Goal: Obtain resource: Download file/media

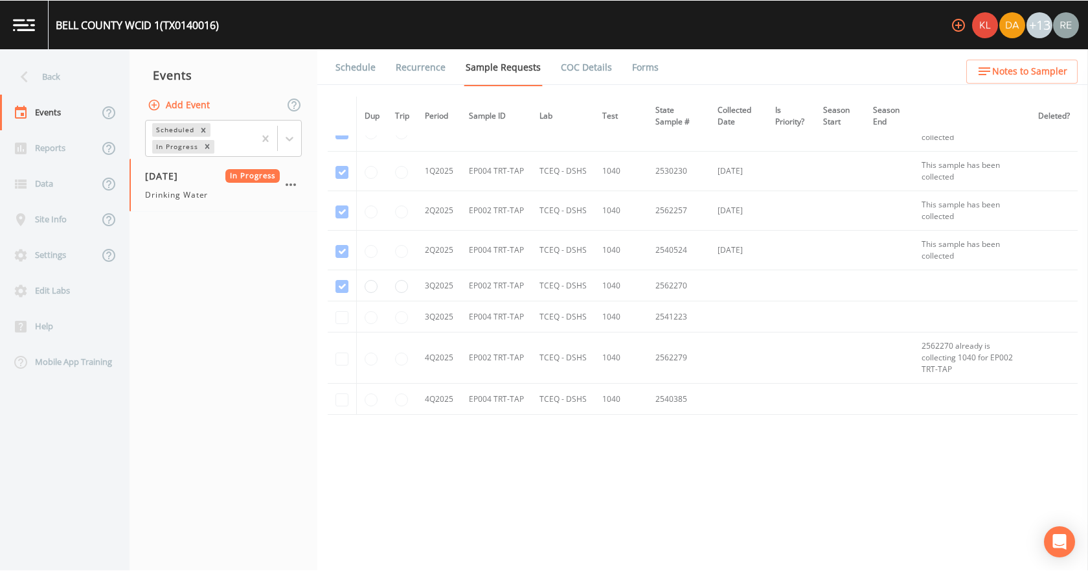
scroll to position [2769, 0]
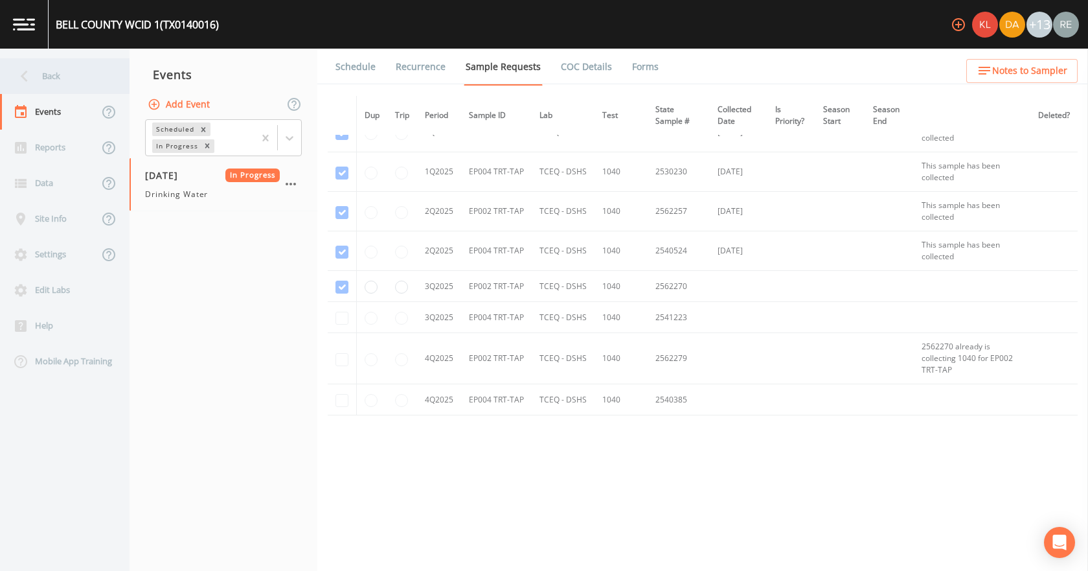
click at [47, 63] on div "Back" at bounding box center [58, 76] width 117 height 36
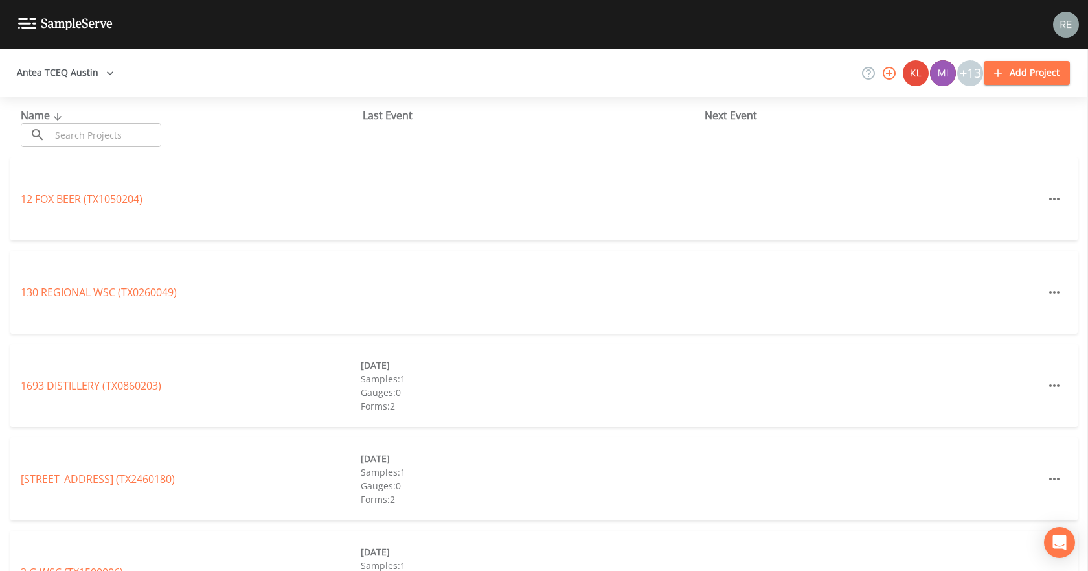
click at [86, 131] on input "text" at bounding box center [106, 135] width 111 height 24
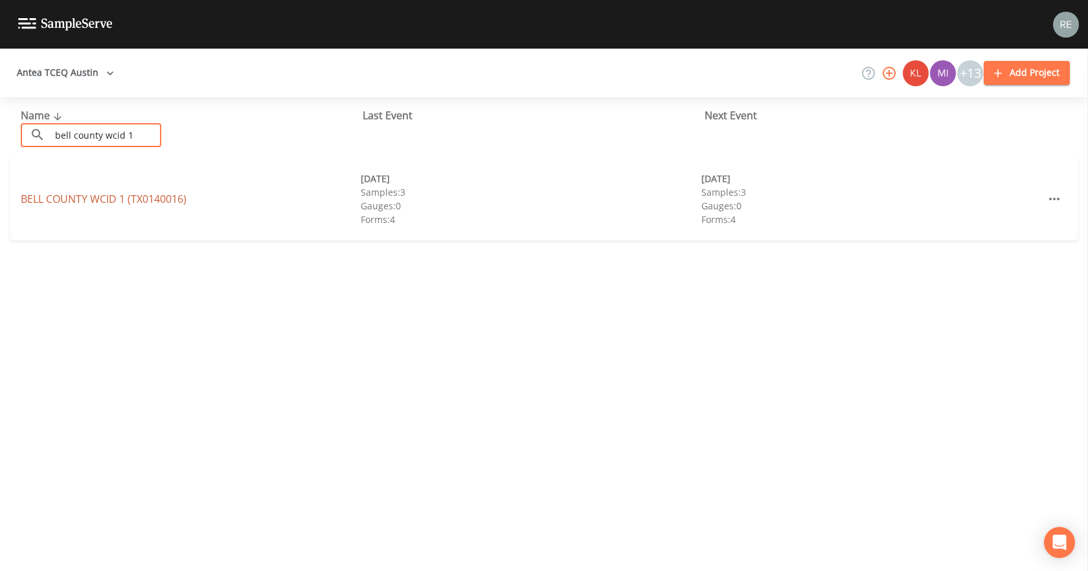
type input "bell county wcid 1"
click at [123, 198] on link "BELL COUNTY WCID 1 (TX0140016)" at bounding box center [104, 199] width 166 height 14
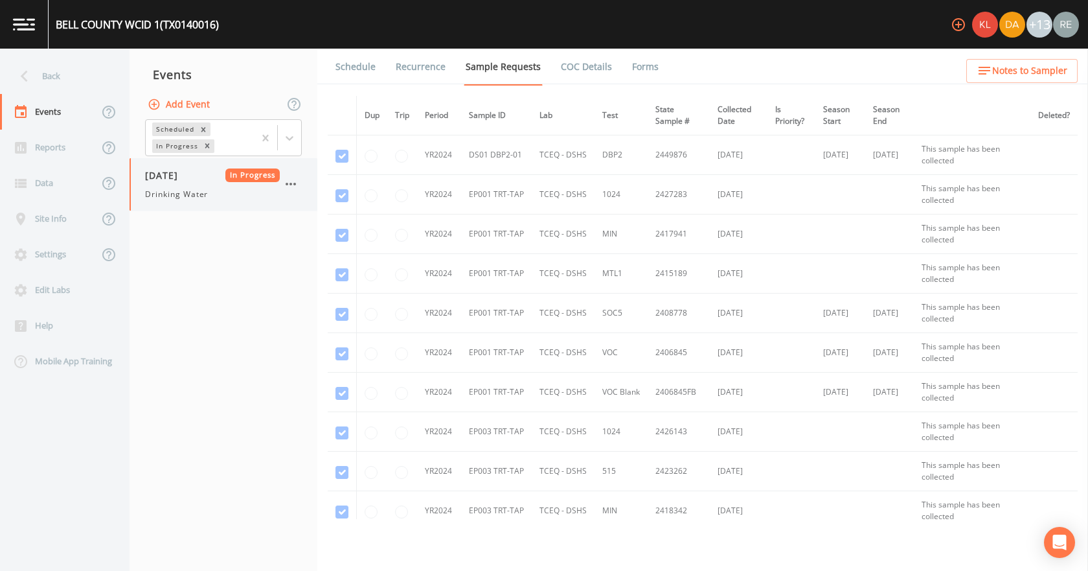
click at [182, 182] on div "[DATE] In Progress Drinking Water" at bounding box center [212, 184] width 135 height 32
click at [644, 63] on link "Forms" at bounding box center [645, 67] width 30 height 36
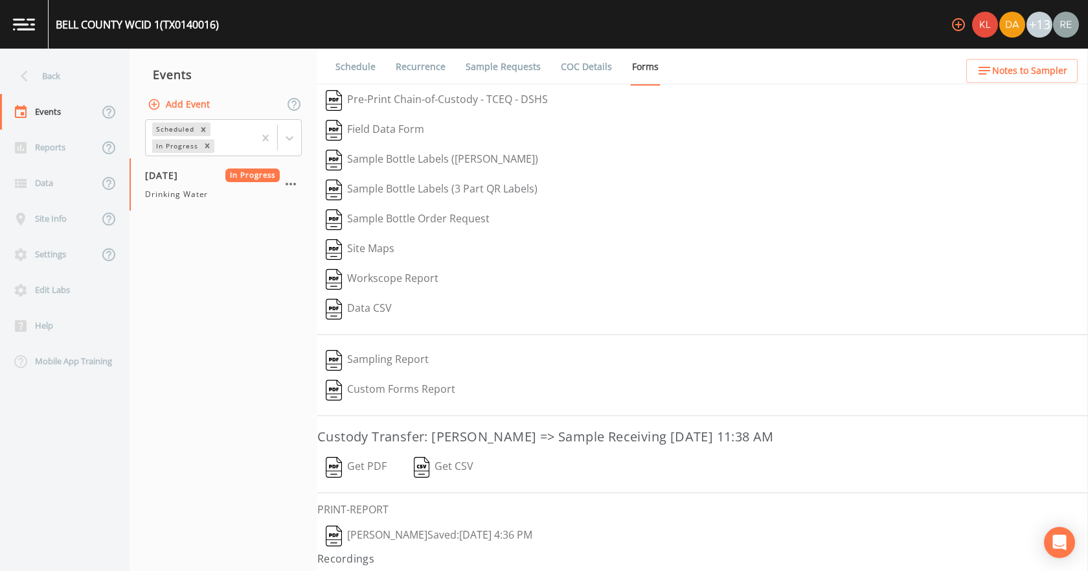
scroll to position [24, 0]
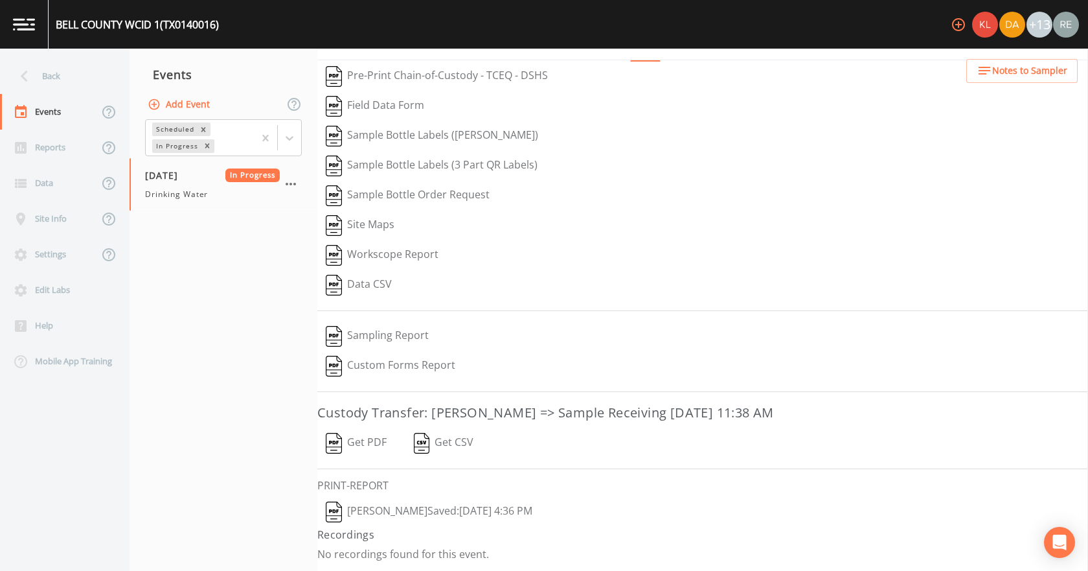
click at [446, 356] on button "[PERSON_NAME]  Saved: [DATE] 4:36 PM" at bounding box center [428, 512] width 223 height 30
click at [373, 356] on button "Get PDF" at bounding box center [356, 443] width 78 height 30
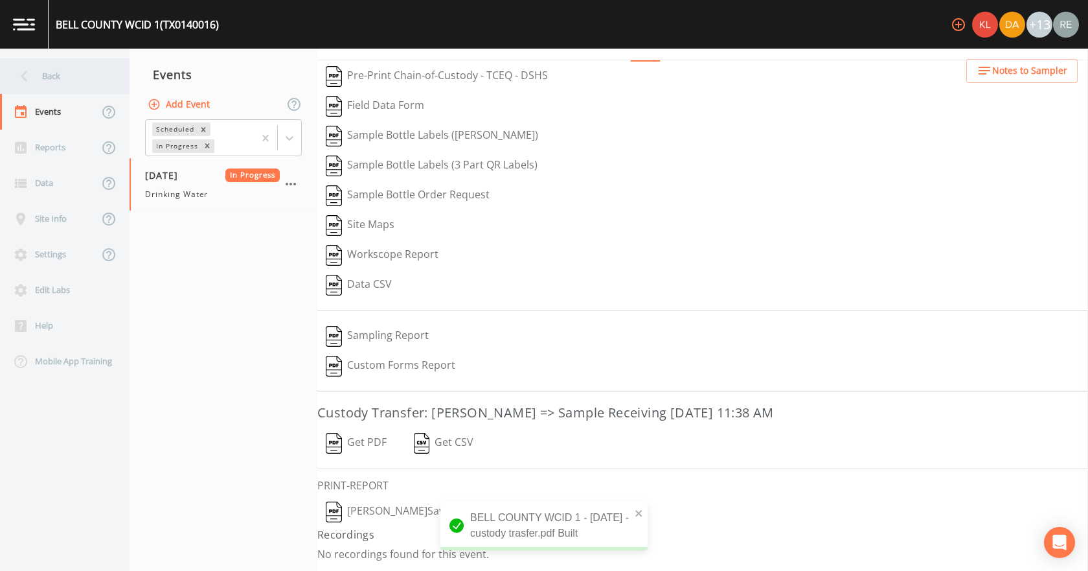
click at [51, 85] on div "Back" at bounding box center [58, 76] width 117 height 36
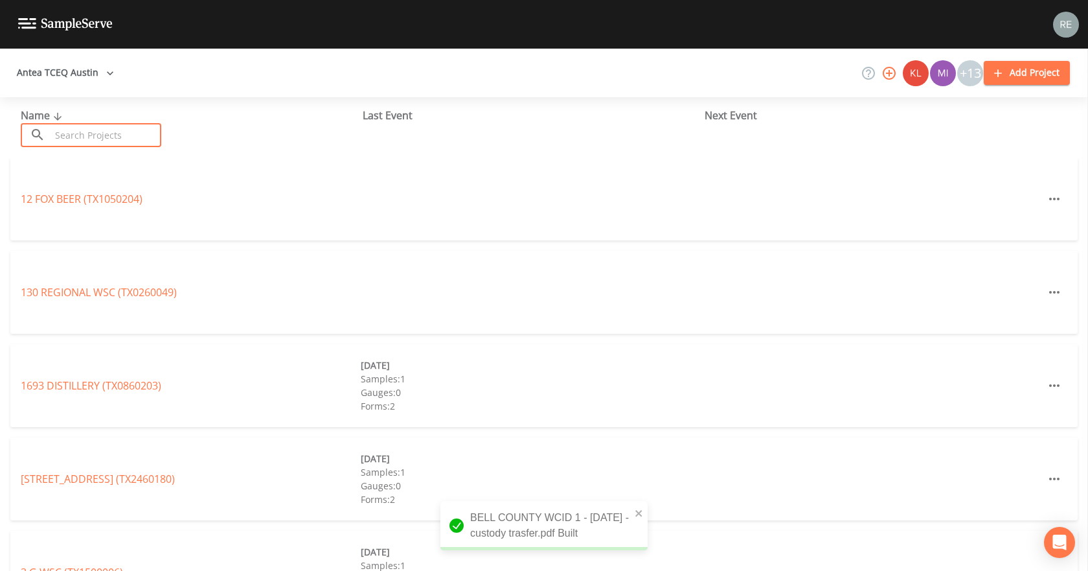
click at [86, 126] on input "text" at bounding box center [106, 135] width 111 height 24
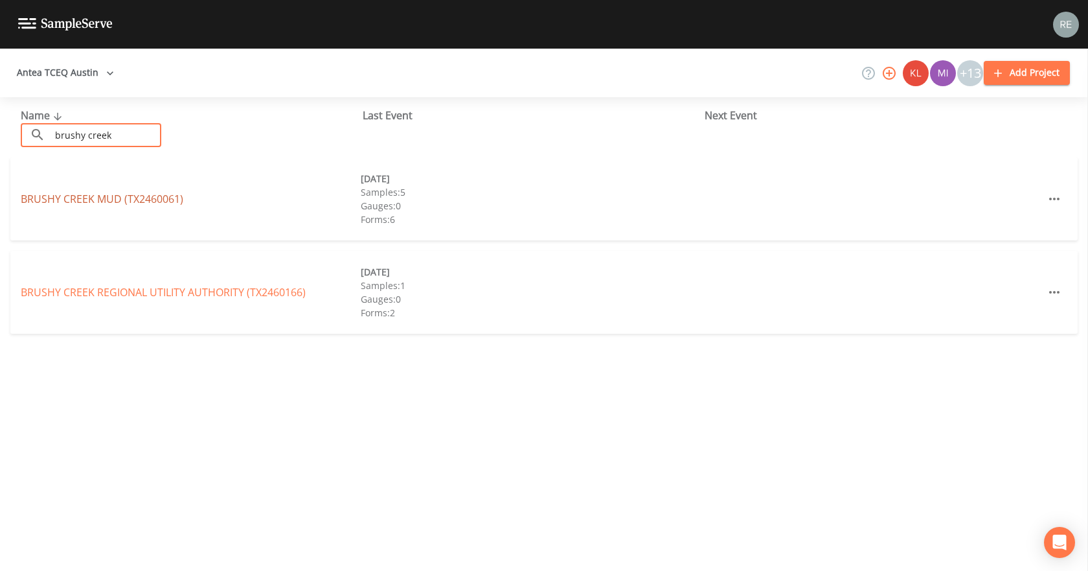
type input "brushy creek"
click at [54, 199] on link "[GEOGRAPHIC_DATA] (TX2460061)" at bounding box center [102, 199] width 163 height 14
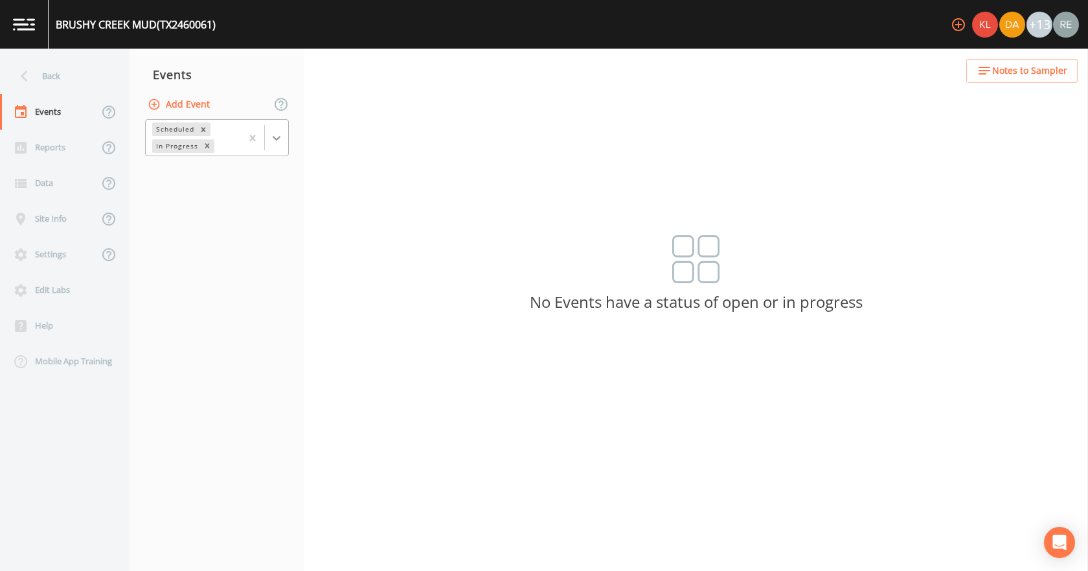
click at [280, 135] on icon at bounding box center [276, 137] width 13 height 13
click at [236, 174] on div "Completed" at bounding box center [217, 175] width 144 height 22
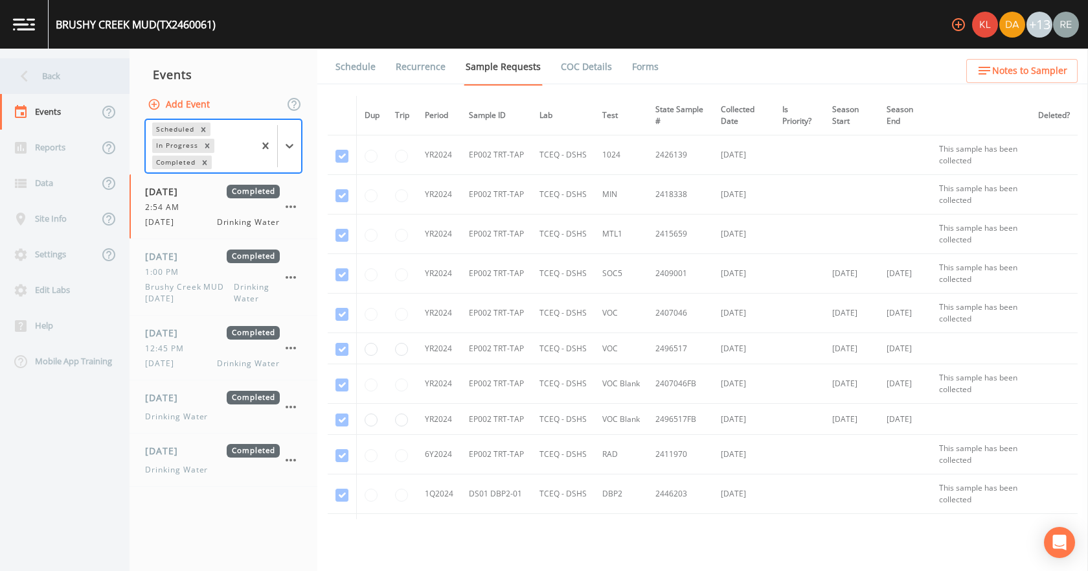
click at [60, 82] on div "Back" at bounding box center [58, 76] width 117 height 36
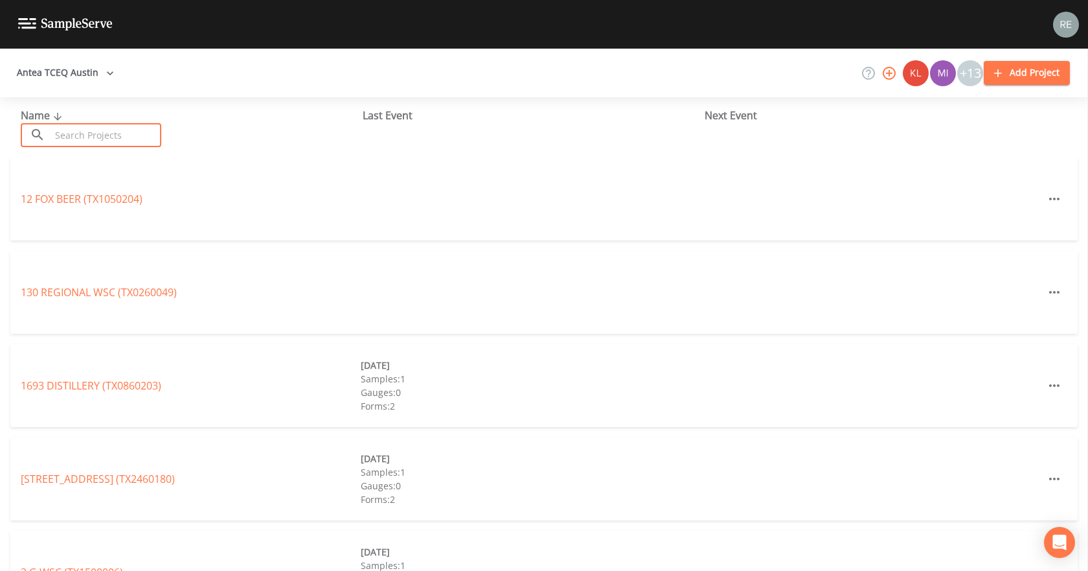
click at [74, 129] on input "text" at bounding box center [106, 135] width 111 height 24
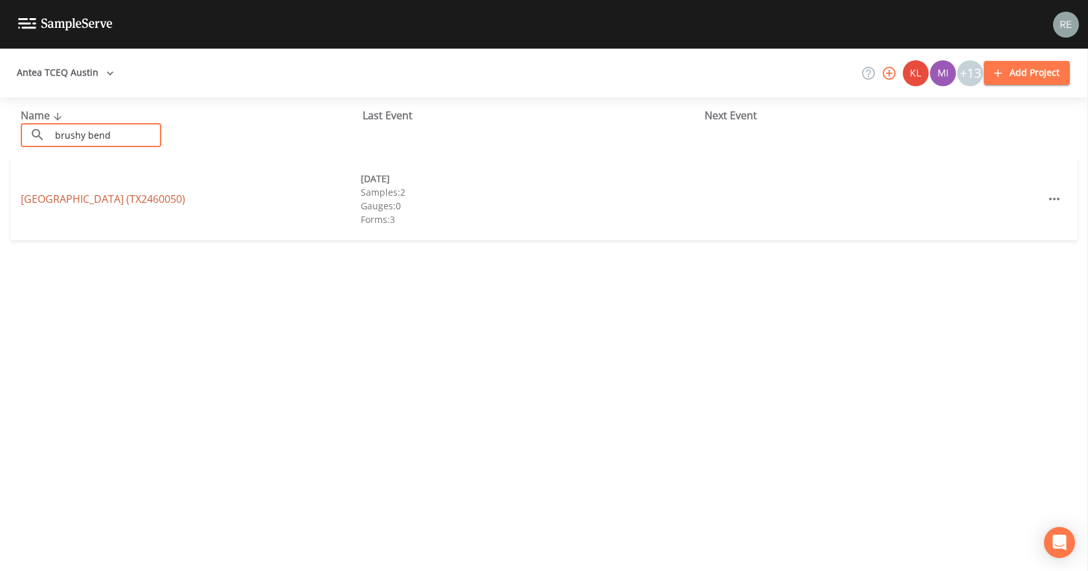
type input "brushy bend"
click at [91, 203] on link "[GEOGRAPHIC_DATA] (TX2460050)" at bounding box center [103, 199] width 165 height 14
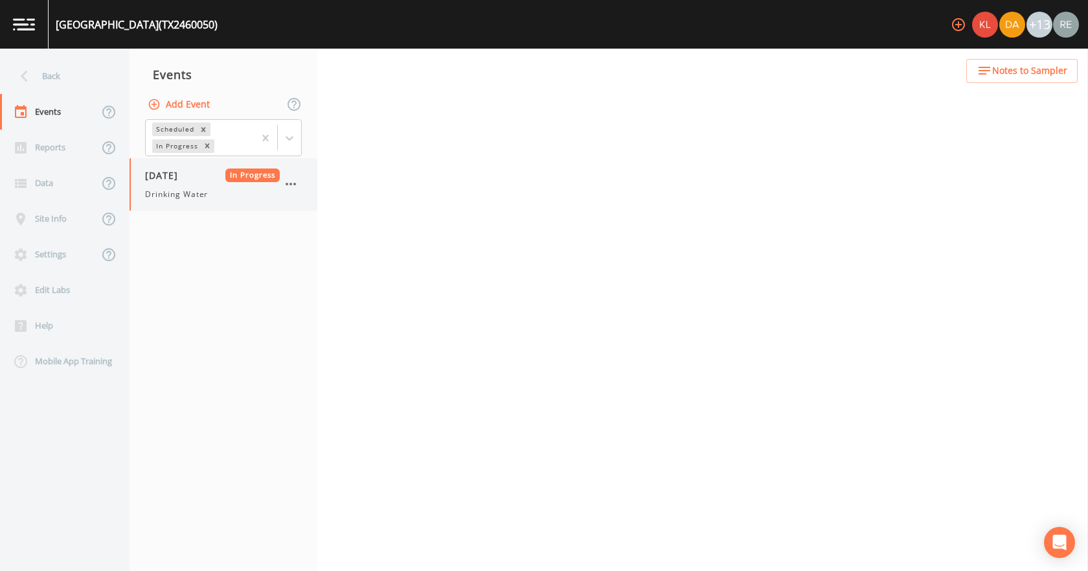
click at [154, 197] on span "Drinking Water" at bounding box center [176, 194] width 63 height 12
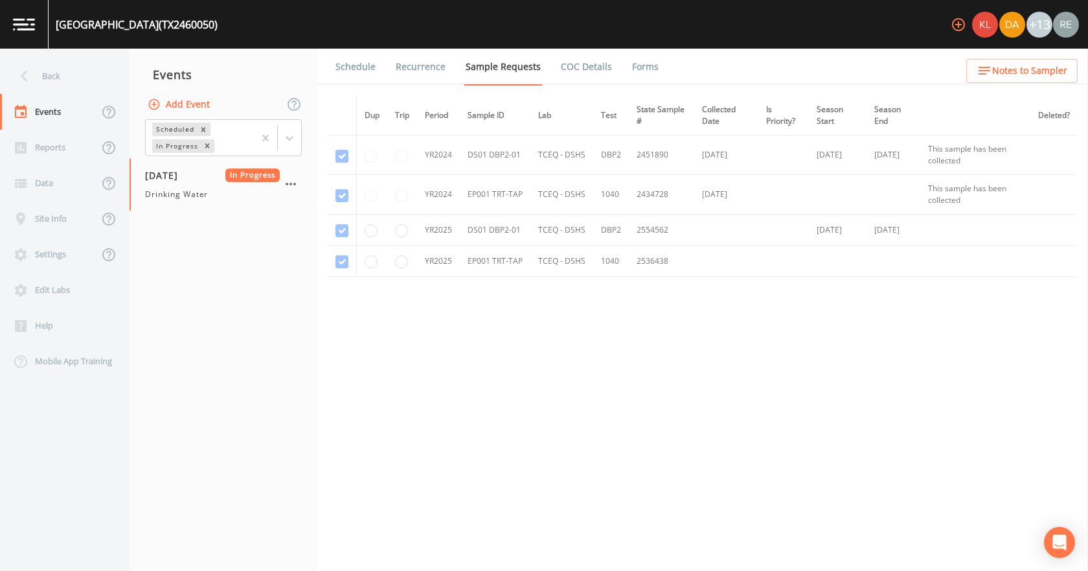
click at [637, 66] on link "Forms" at bounding box center [645, 67] width 30 height 36
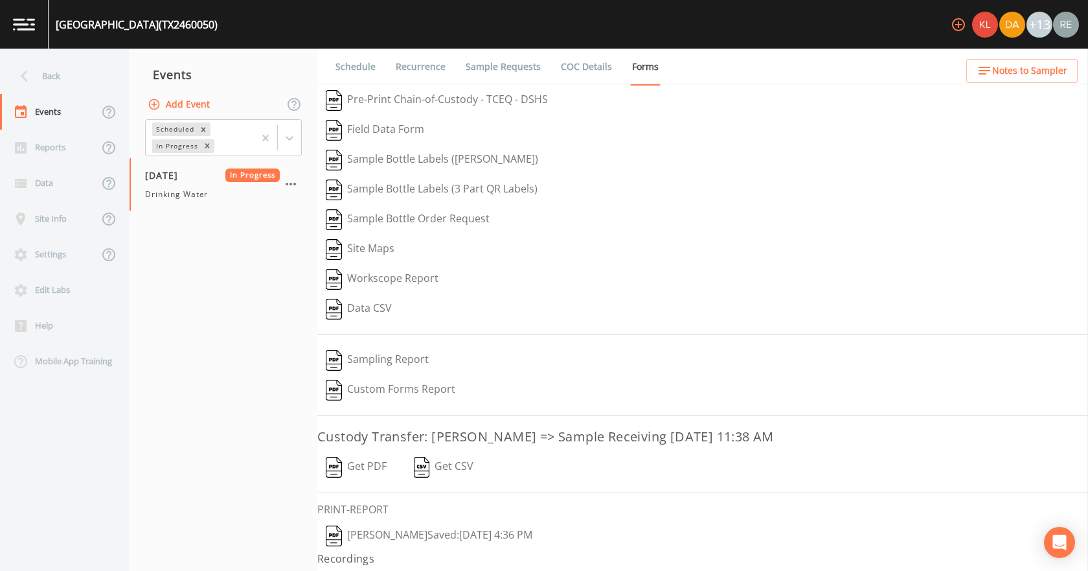
click at [394, 356] on button "[PERSON_NAME]  Saved: [DATE] 4:36 PM" at bounding box center [428, 536] width 223 height 30
click at [359, 356] on button "Get PDF" at bounding box center [356, 467] width 78 height 30
click at [64, 71] on div "Back" at bounding box center [58, 76] width 117 height 36
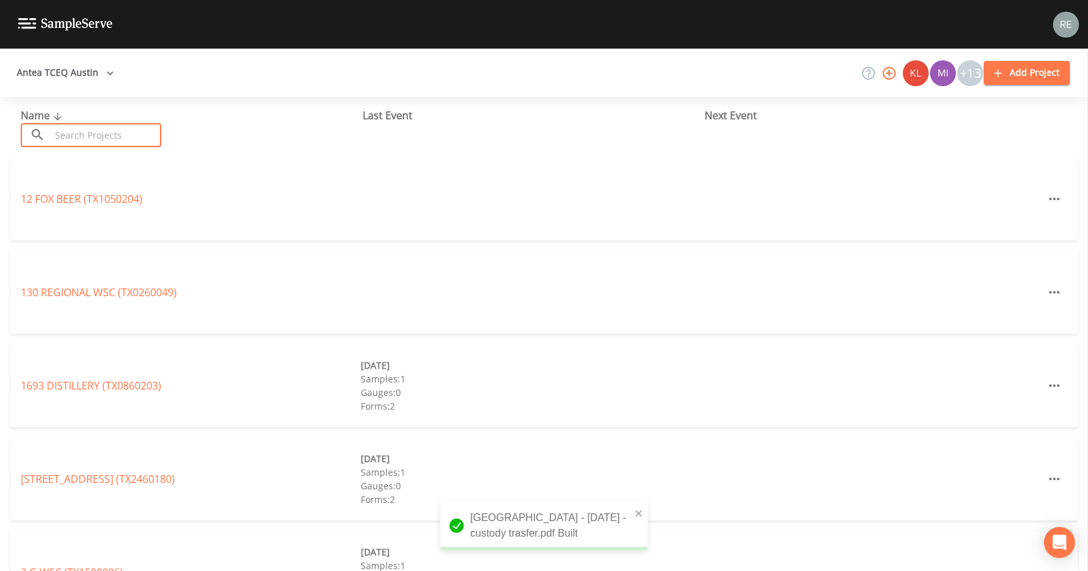
click at [109, 130] on input "text" at bounding box center [106, 135] width 111 height 24
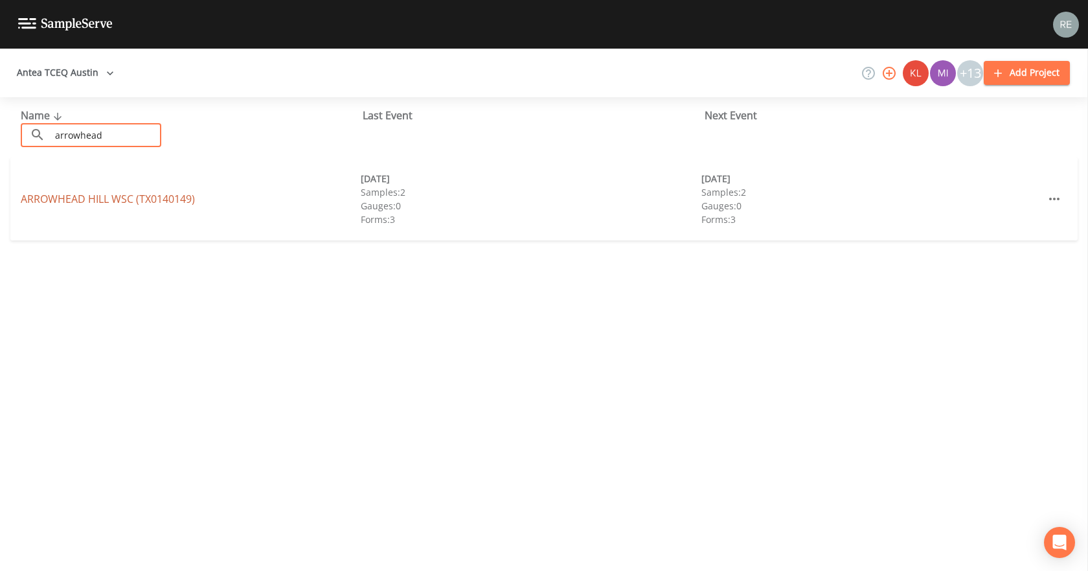
type input "arrowhead"
click at [72, 200] on link "[GEOGRAPHIC_DATA] (TX0140149)" at bounding box center [108, 199] width 174 height 14
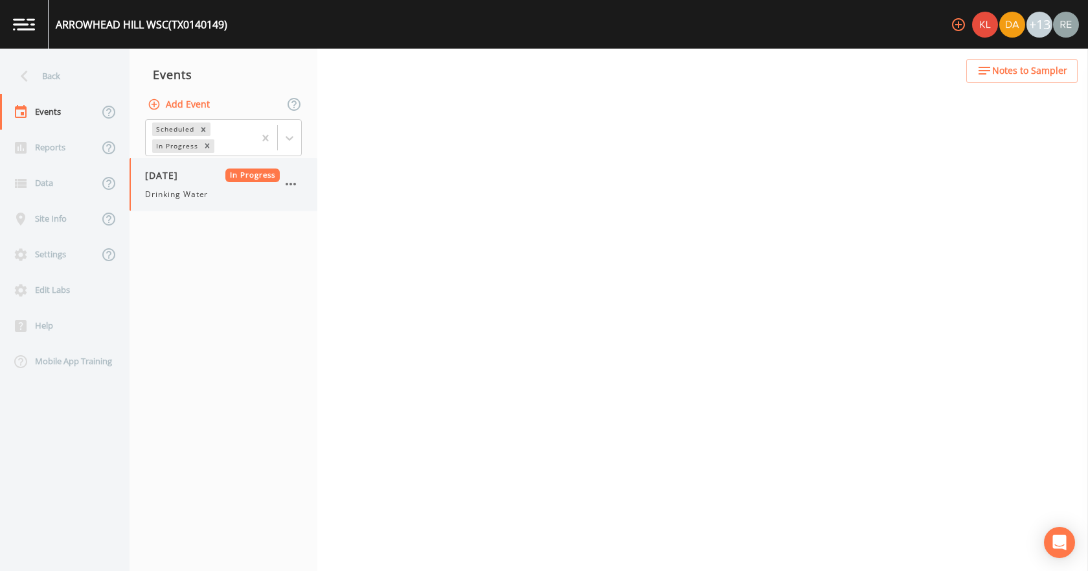
click at [151, 178] on span "[DATE]" at bounding box center [166, 175] width 42 height 14
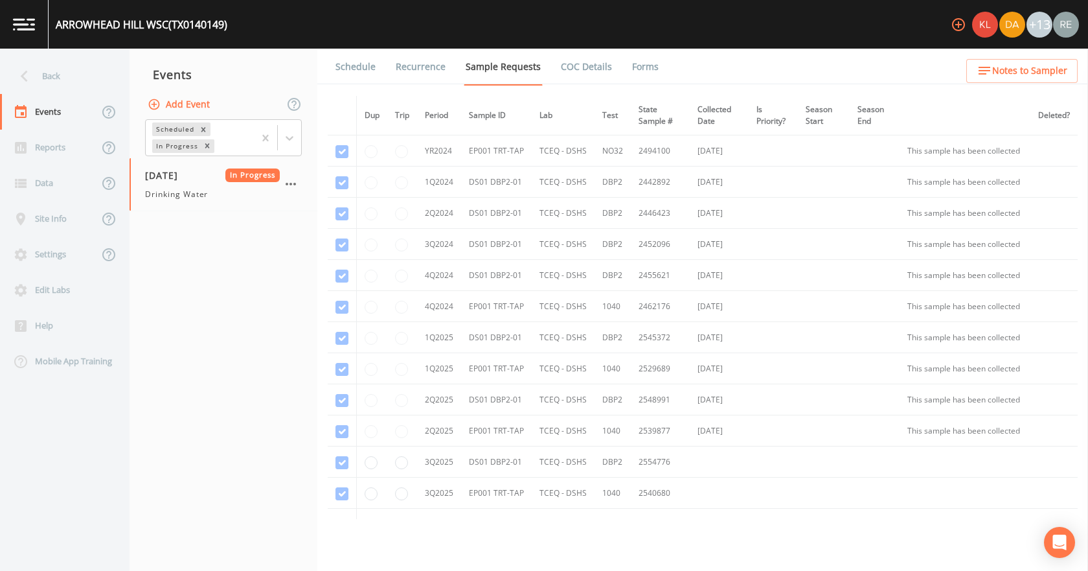
click at [637, 69] on link "Forms" at bounding box center [645, 67] width 30 height 36
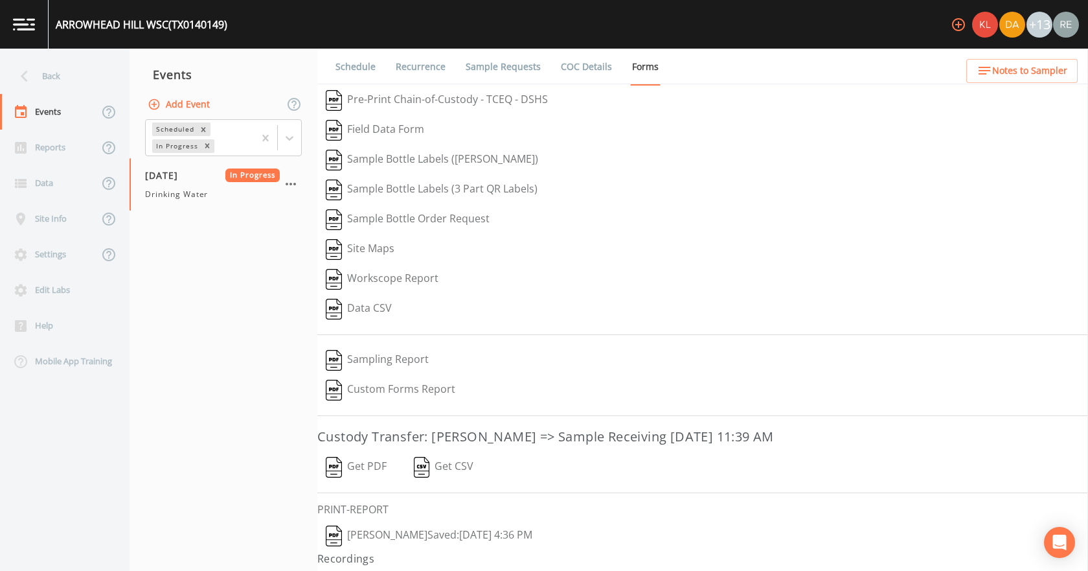
click at [390, 356] on button "[PERSON_NAME]  Saved: [DATE] 4:36 PM" at bounding box center [428, 536] width 223 height 30
click at [370, 356] on button "Get PDF" at bounding box center [356, 467] width 78 height 30
